Goal: Transaction & Acquisition: Purchase product/service

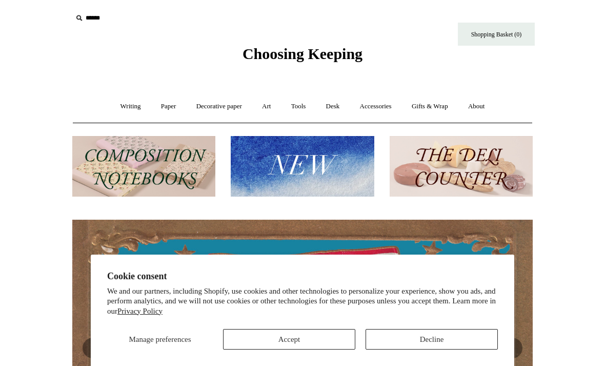
click at [314, 336] on button "Accept" at bounding box center [289, 339] width 132 height 21
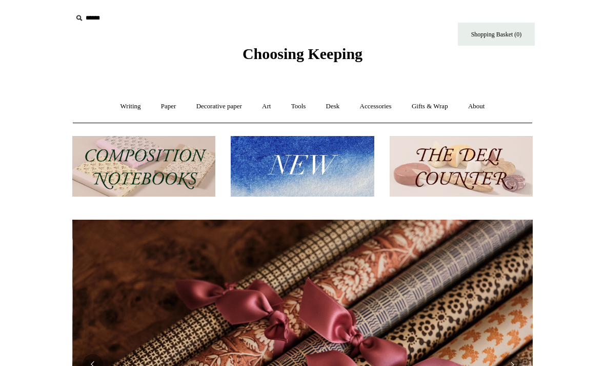
scroll to position [0, 921]
click at [380, 102] on link "Accessories +" at bounding box center [376, 106] width 50 height 27
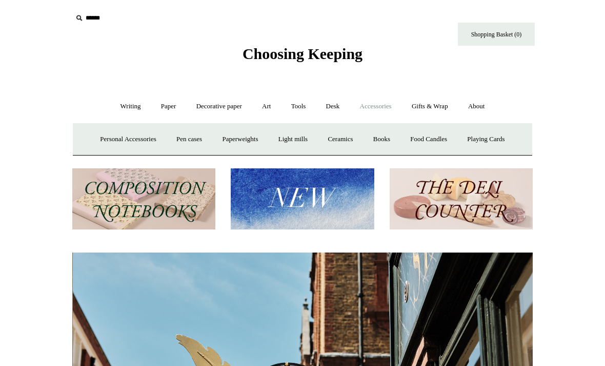
scroll to position [0, 460]
click at [233, 106] on link "Decorative paper +" at bounding box center [219, 106] width 64 height 27
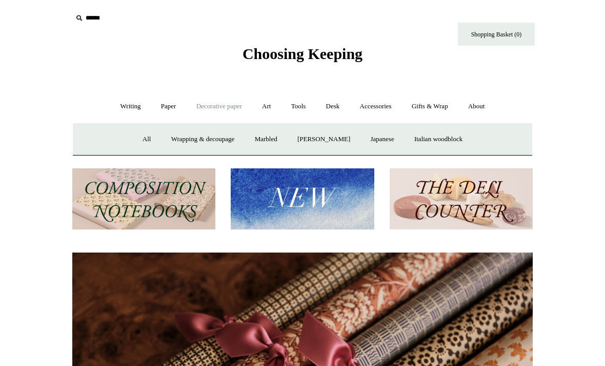
scroll to position [0, 921]
click at [88, 16] on input "text" at bounding box center [135, 18] width 126 height 19
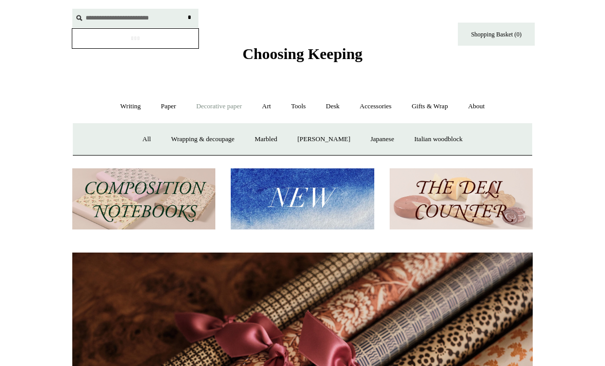
type input "**********"
click at [189, 17] on input "*" at bounding box center [189, 18] width 10 height 18
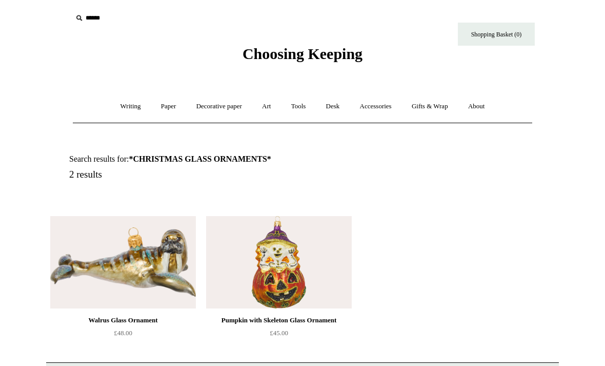
click at [85, 20] on input "text" at bounding box center [135, 18] width 126 height 19
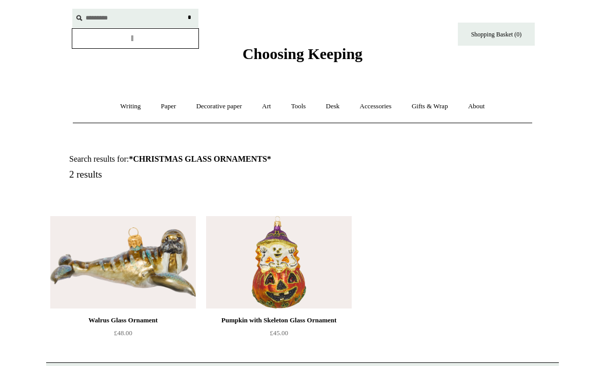
type input "*********"
click at [189, 17] on input "*" at bounding box center [189, 18] width 10 height 18
